Goal: Information Seeking & Learning: Understand process/instructions

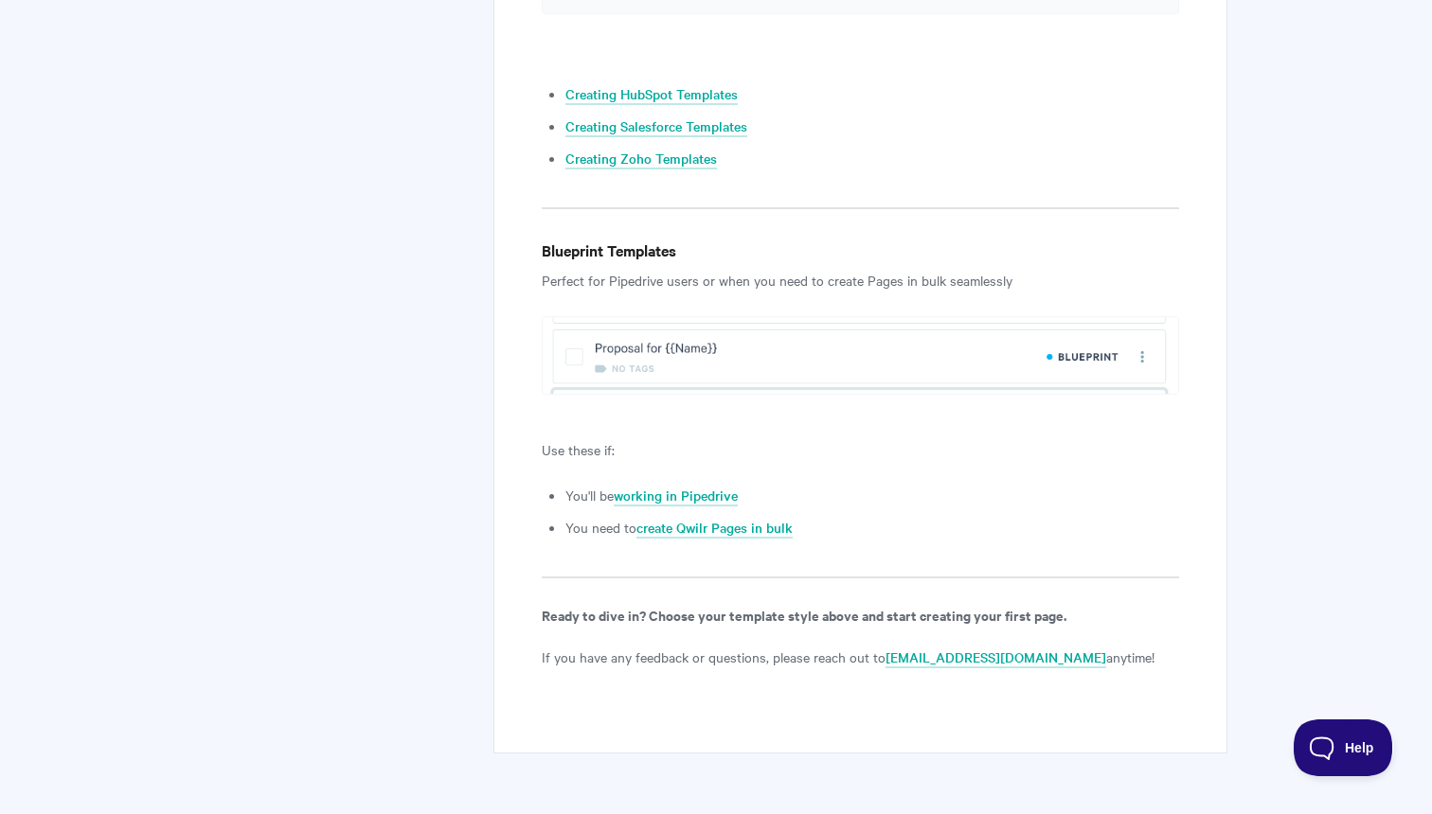
scroll to position [2270, 0]
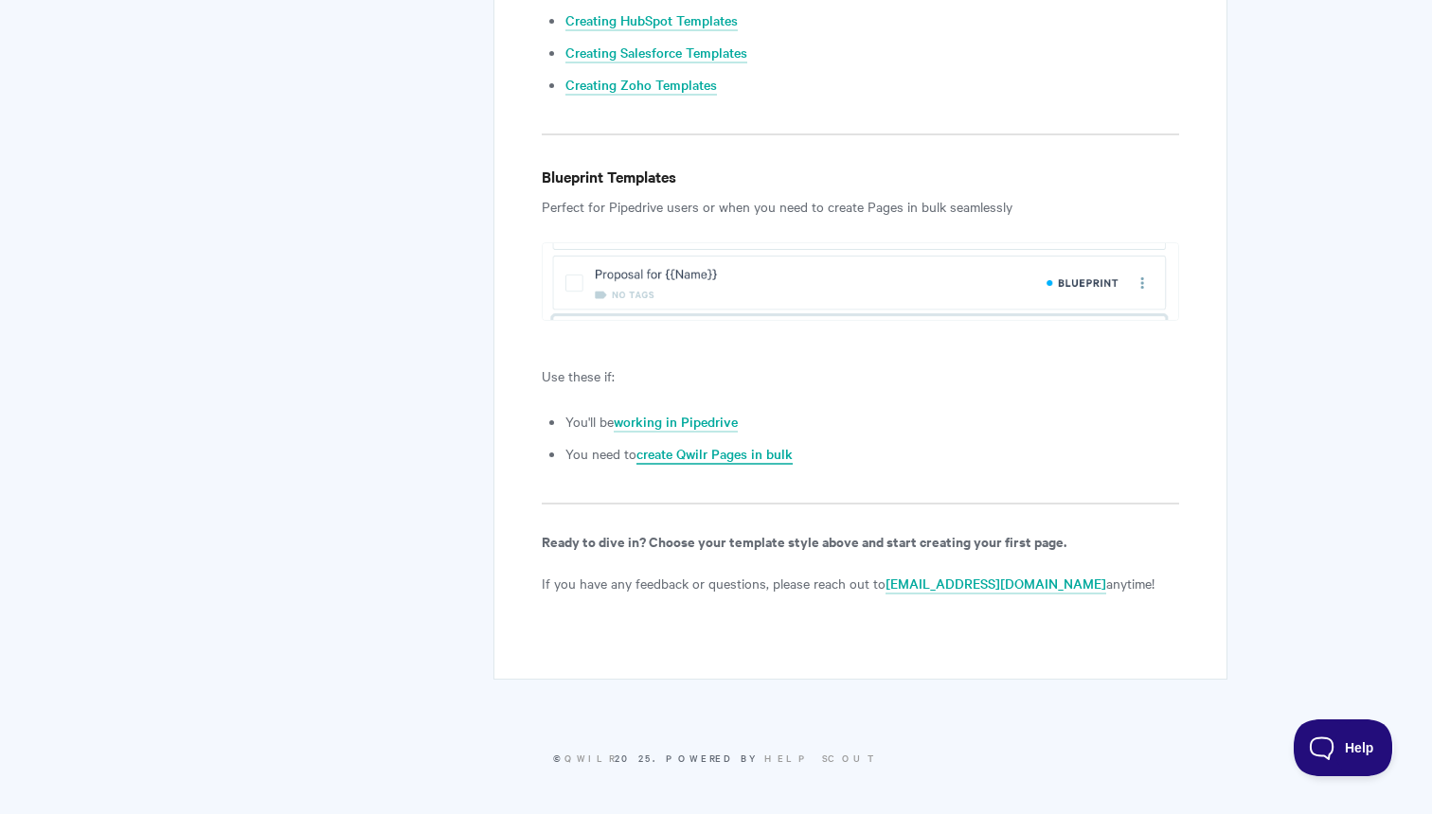
click at [747, 453] on link "create Qwilr Pages in bulk" at bounding box center [714, 454] width 156 height 21
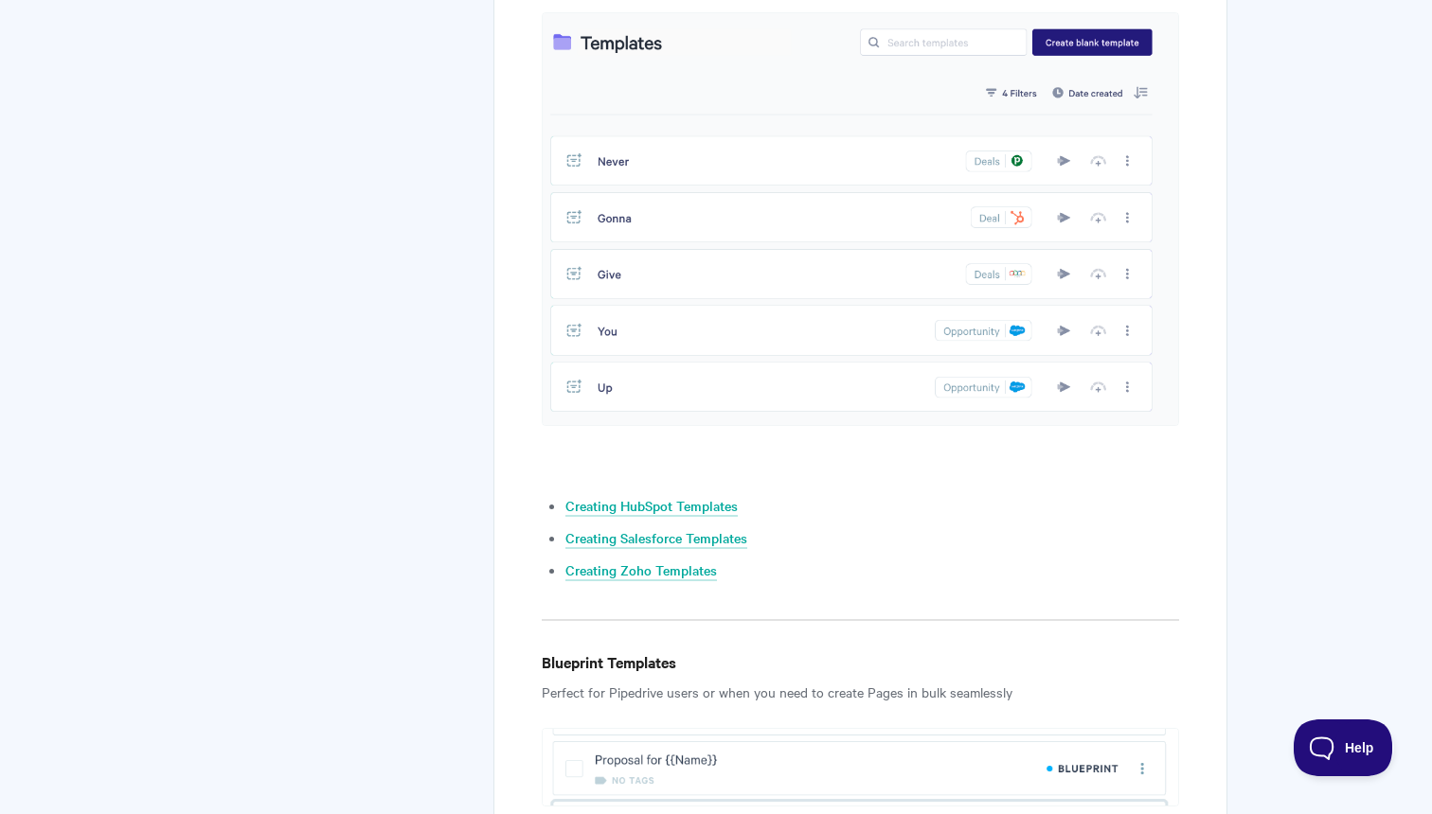
scroll to position [1837, 0]
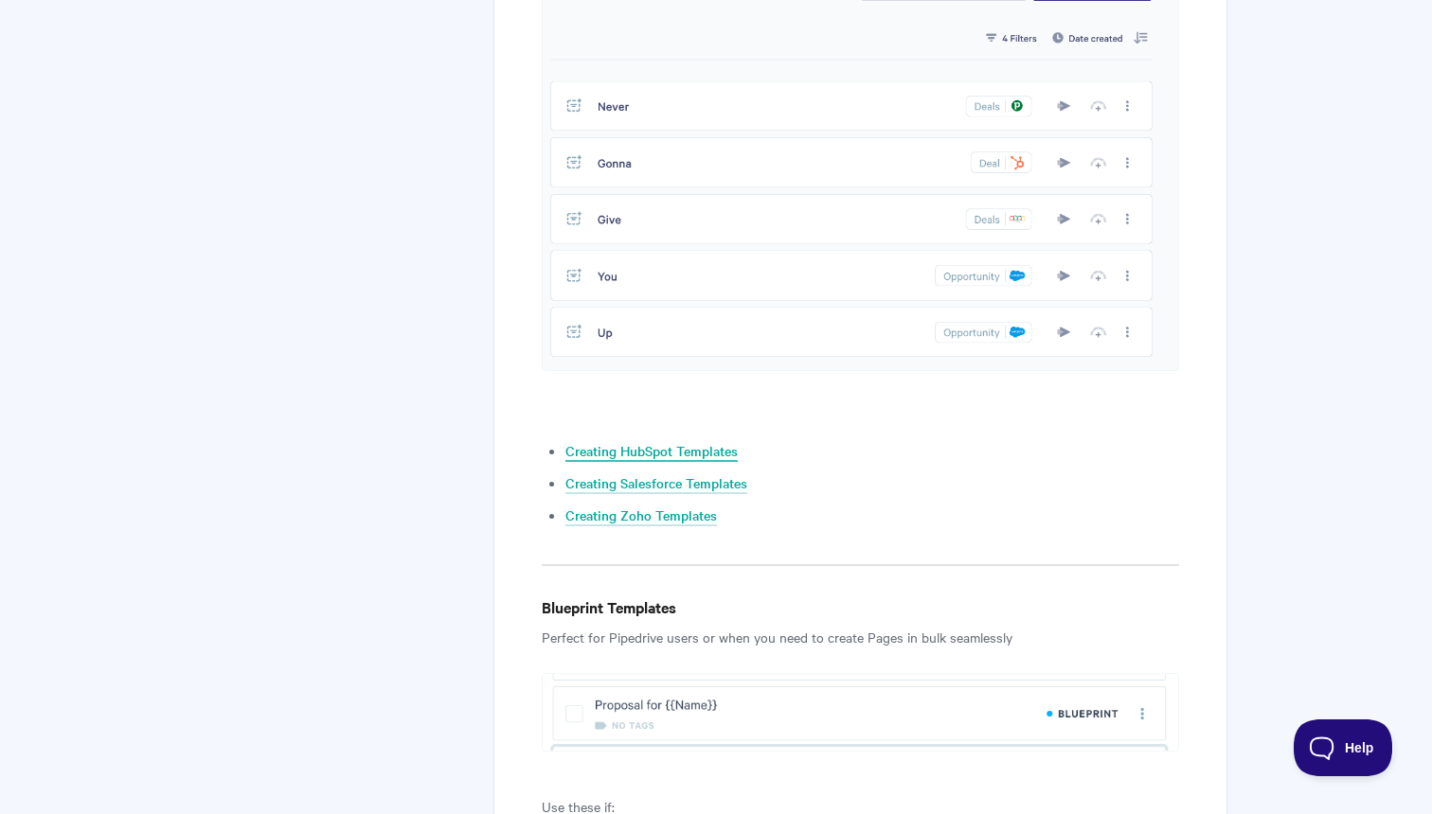
click at [695, 452] on link "Creating HubSpot Templates" at bounding box center [651, 451] width 172 height 21
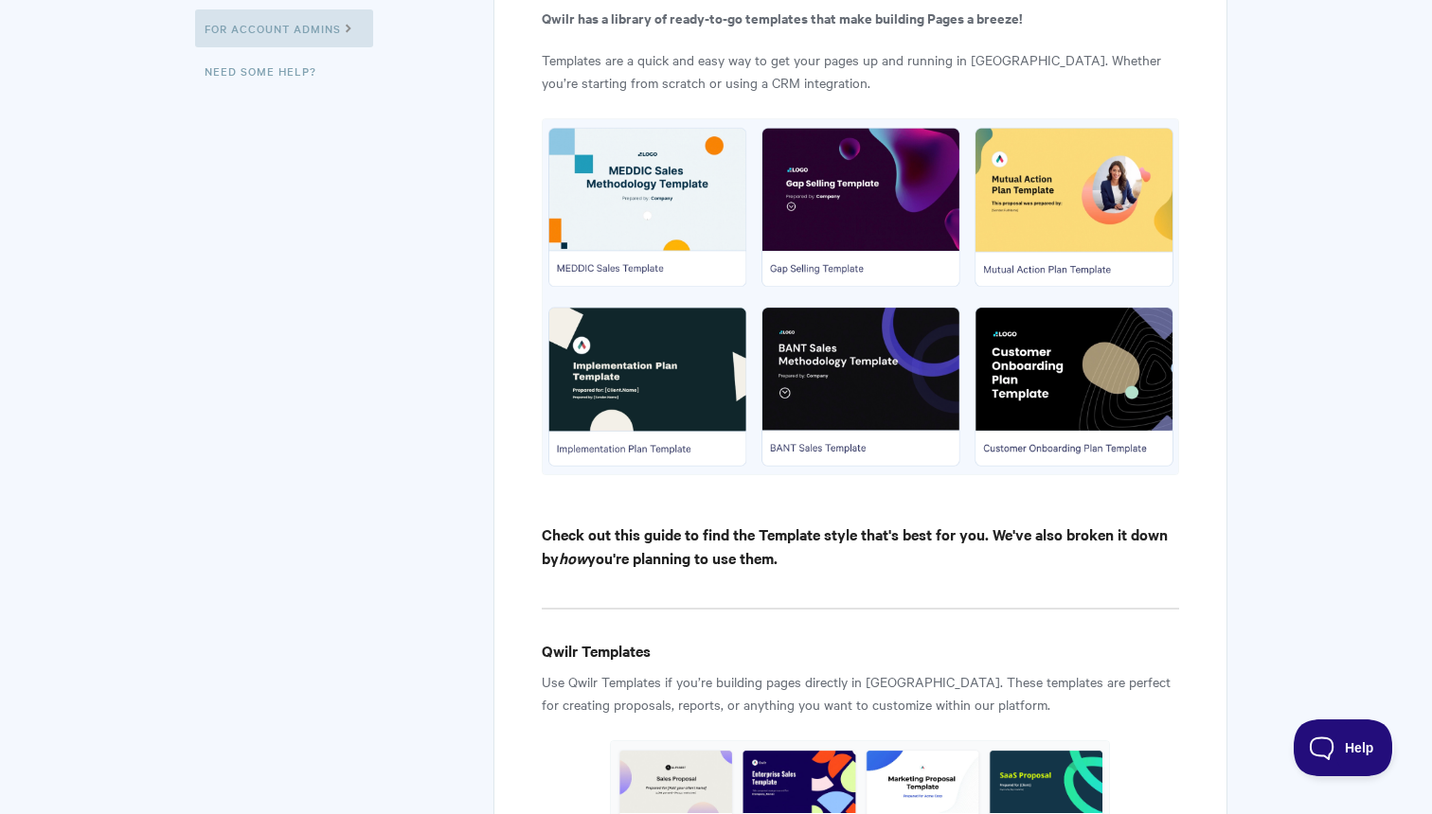
scroll to position [0, 0]
